Goal: Information Seeking & Learning: Learn about a topic

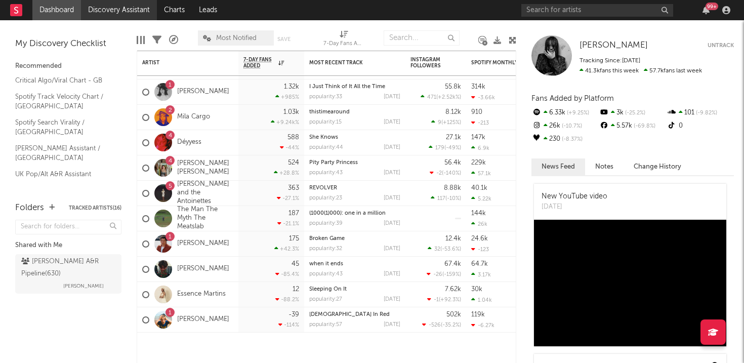
click at [136, 13] on link "Discovery Assistant" at bounding box center [119, 10] width 76 height 20
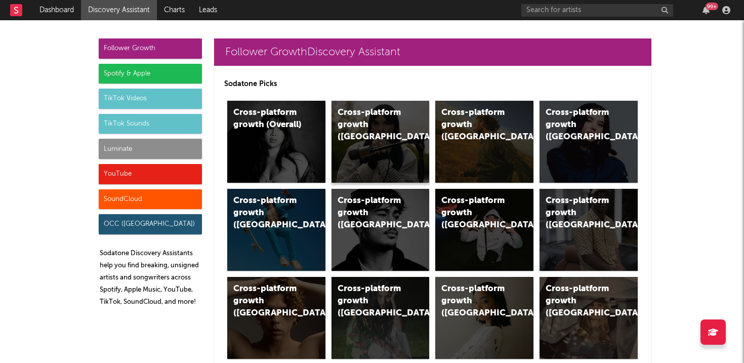
click at [396, 127] on div "Cross-platform growth ([GEOGRAPHIC_DATA])" at bounding box center [371, 125] width 69 height 36
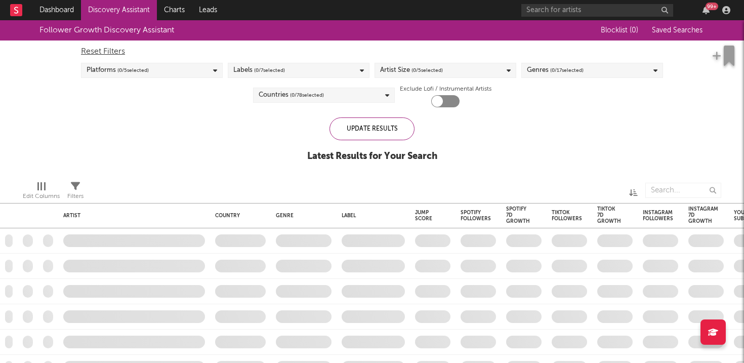
checkbox input "true"
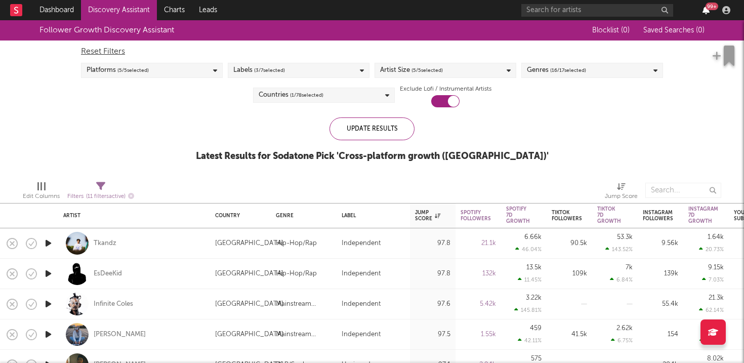
click at [708, 12] on icon "button" at bounding box center [705, 10] width 7 height 8
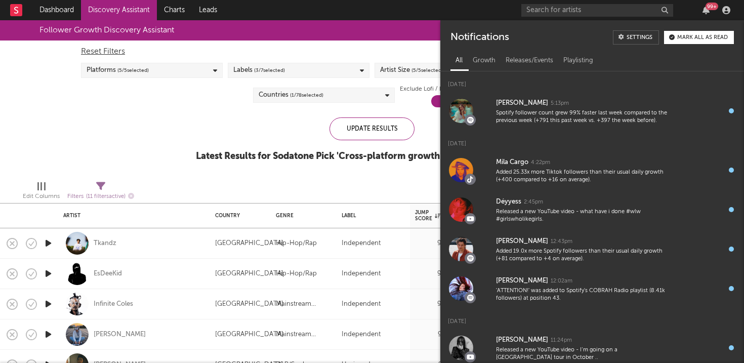
click at [711, 40] on button "Mark all as read" at bounding box center [699, 37] width 70 height 13
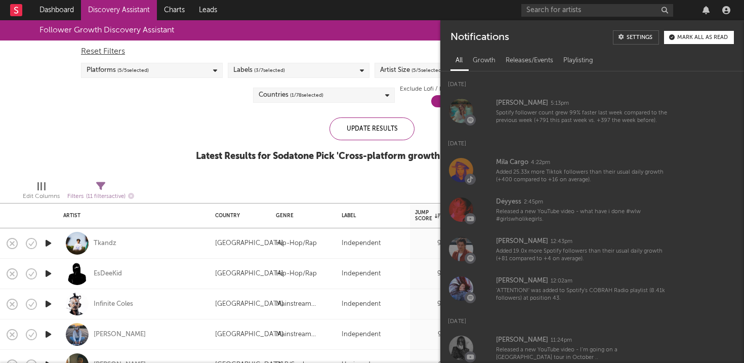
click at [702, 27] on div "Notifications Settings Mark all as read" at bounding box center [592, 33] width 304 height 27
click at [705, 11] on icon "button" at bounding box center [705, 10] width 7 height 8
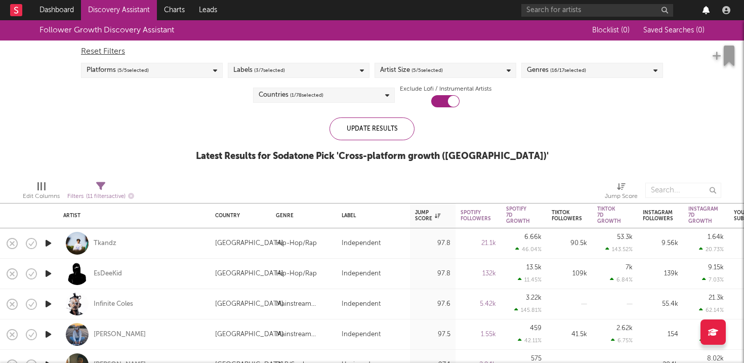
click at [705, 11] on icon "button" at bounding box center [705, 10] width 7 height 8
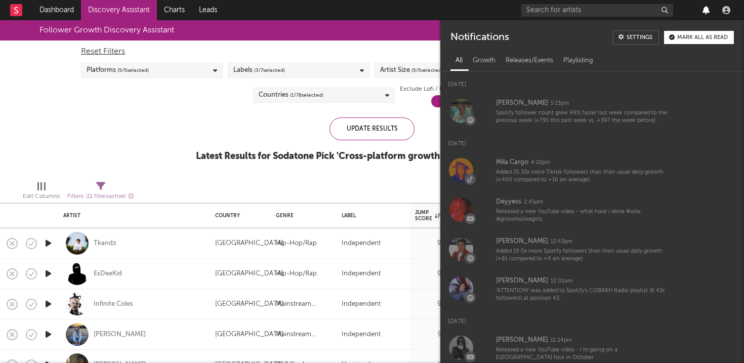
click at [705, 11] on icon "button" at bounding box center [705, 10] width 7 height 8
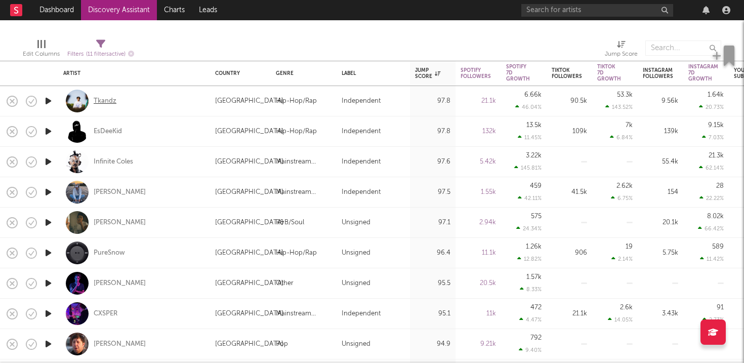
click at [101, 104] on div "Tkandz" at bounding box center [105, 101] width 23 height 9
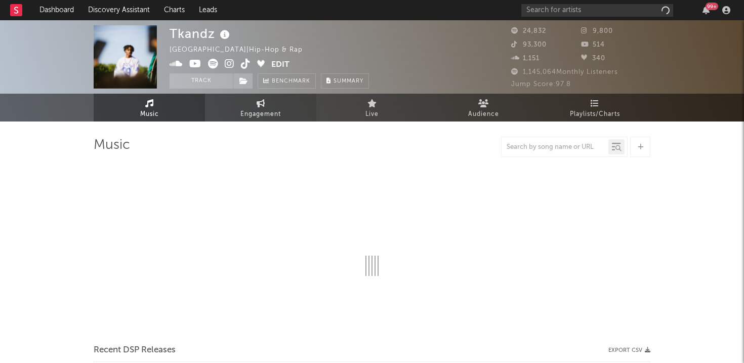
click at [243, 119] on span "Engagement" at bounding box center [260, 114] width 40 height 12
select select "1w"
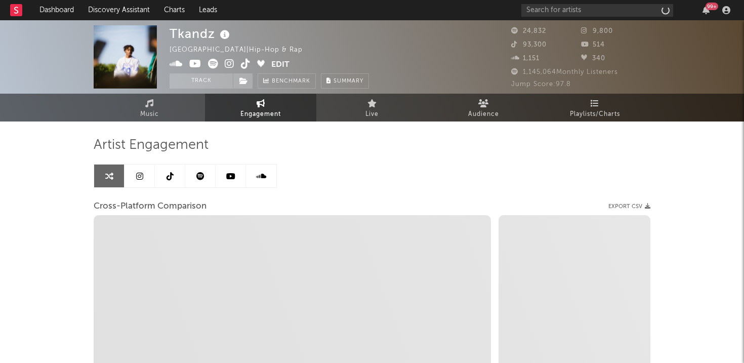
click at [162, 122] on div "Artist Engagement Cross-Platform Comparison Export CSV Zoom 1w 1m 3m 6m YTD 1y …" at bounding box center [372, 321] width 556 height 400
click at [157, 112] on span "Music" at bounding box center [149, 114] width 19 height 12
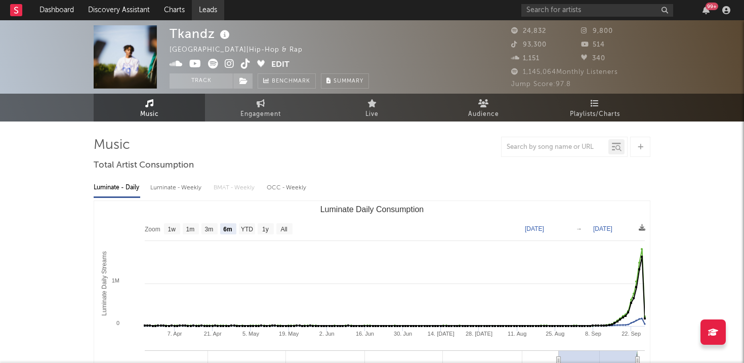
select select "6m"
click at [266, 112] on span "Engagement" at bounding box center [260, 114] width 40 height 12
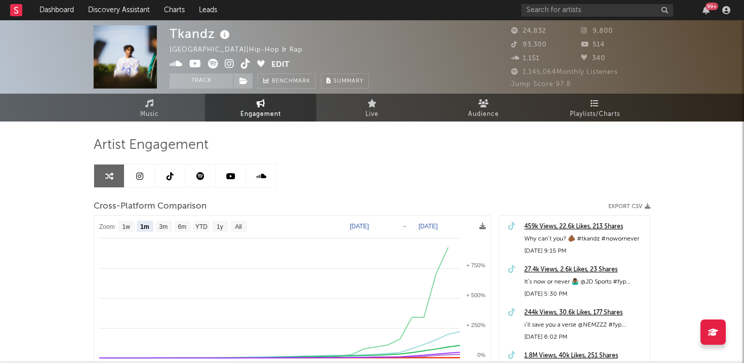
select select "1m"
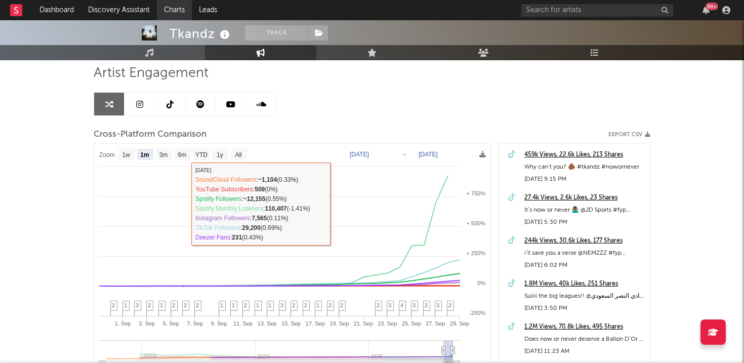
scroll to position [57, 0]
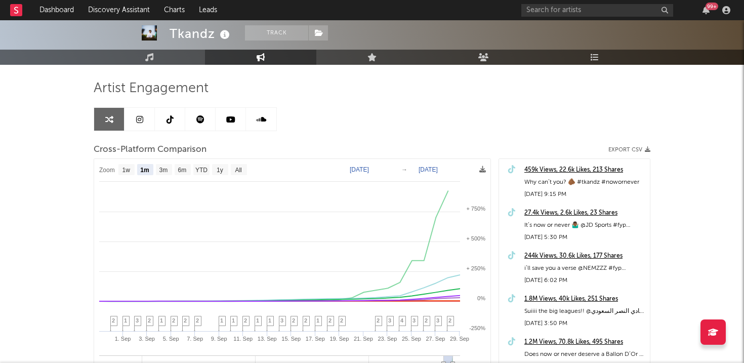
click at [143, 125] on link at bounding box center [139, 119] width 30 height 23
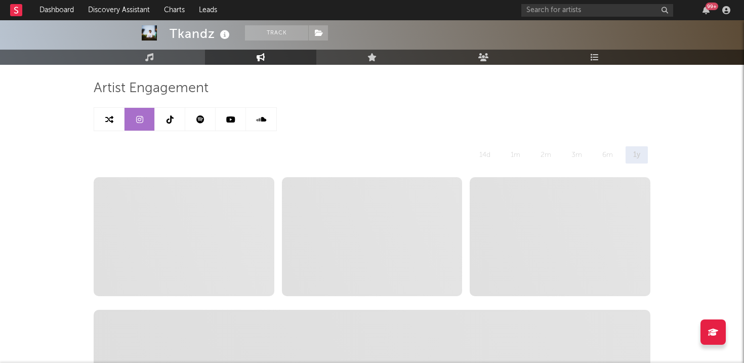
click at [189, 116] on link at bounding box center [200, 119] width 30 height 23
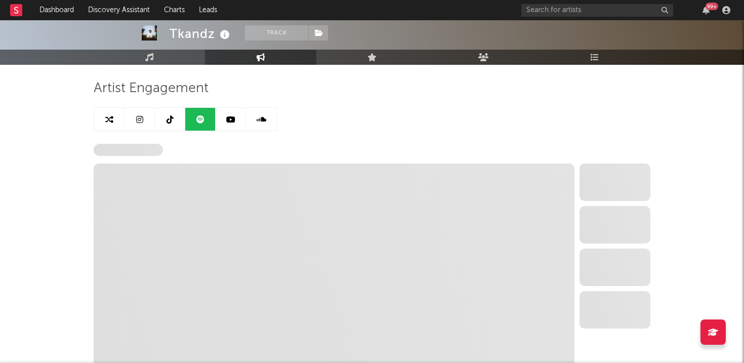
select select "6m"
select select "1w"
